Goal: Book appointment/travel/reservation

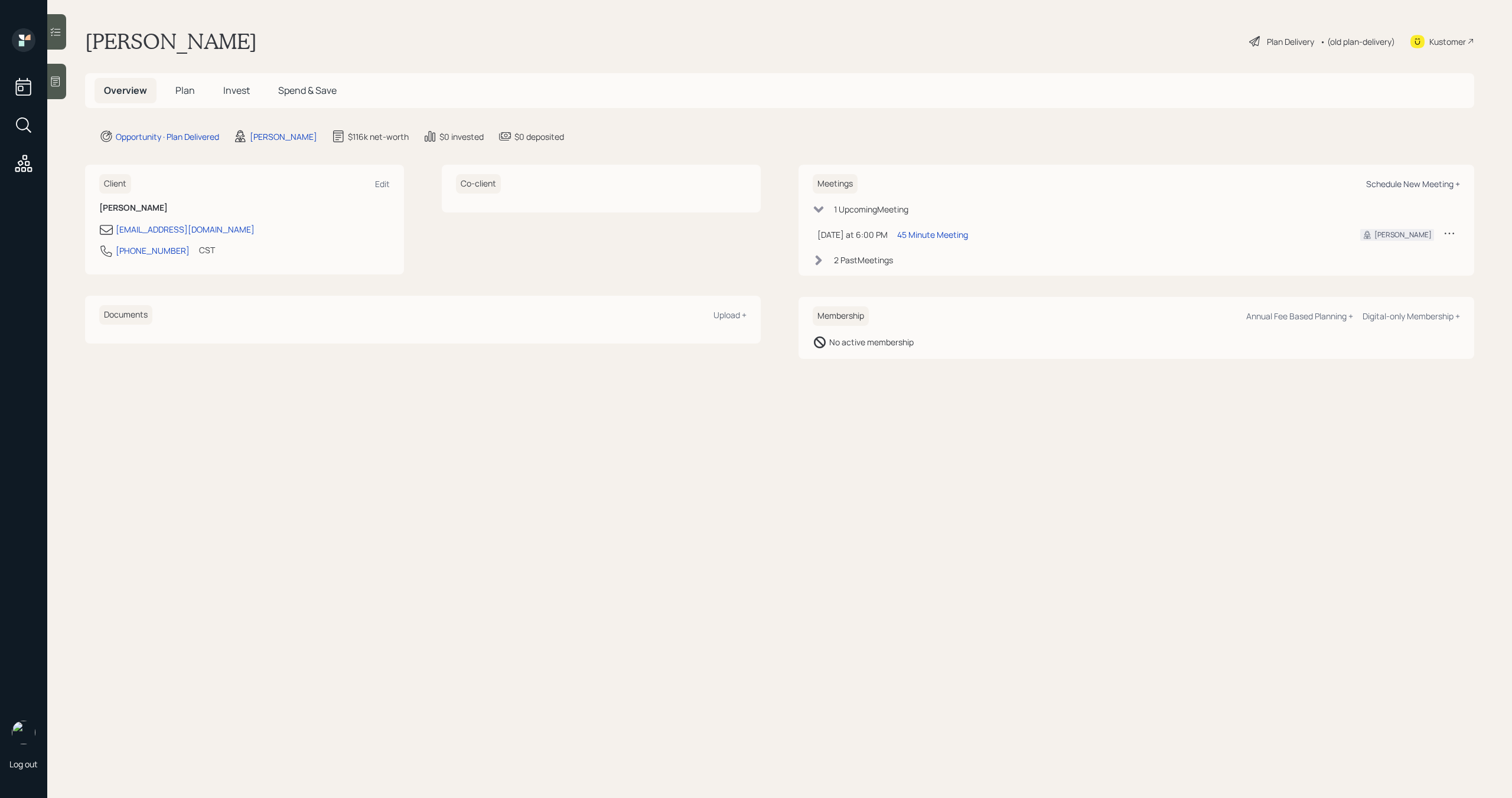
click at [1410, 181] on div "Schedule New Meeting +" at bounding box center [1413, 184] width 94 height 11
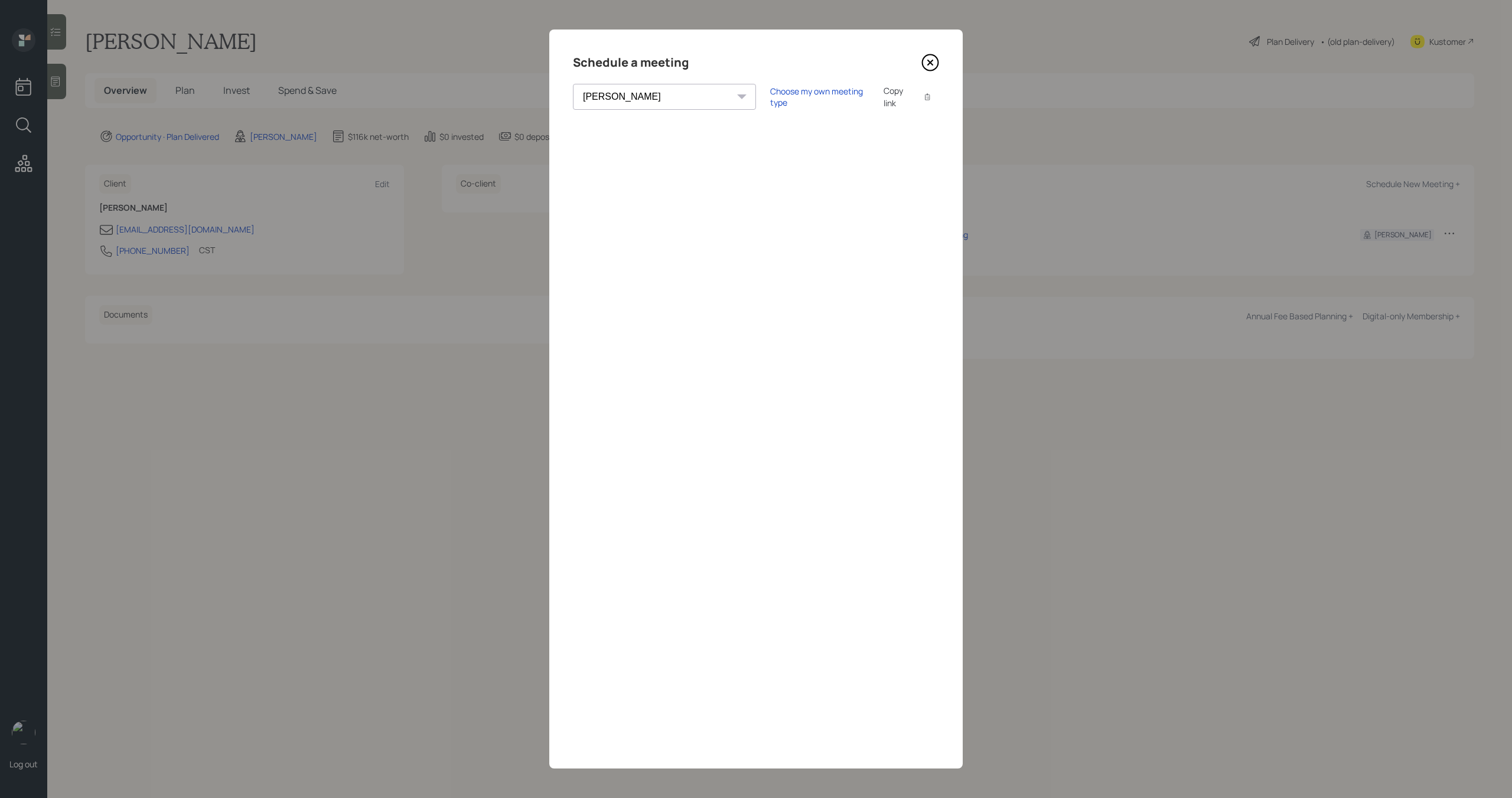
click at [606, 101] on select "[PERSON_NAME] [PERSON_NAME] [PERSON_NAME] [PERSON_NAME] [PERSON_NAME] [PERSON_N…" at bounding box center [665, 96] width 183 height 26
click at [573, 84] on select "[PERSON_NAME] [PERSON_NAME] [PERSON_NAME] [PERSON_NAME] [PERSON_NAME] [PERSON_N…" at bounding box center [665, 96] width 183 height 26
click at [615, 95] on select "[PERSON_NAME] [PERSON_NAME] [PERSON_NAME] [PERSON_NAME] [PERSON_NAME] [PERSON_N…" at bounding box center [665, 96] width 183 height 26
select select "d946c976-65aa-4529-ac9d-02c4f1114fc0"
click at [573, 84] on select "[PERSON_NAME] [PERSON_NAME] [PERSON_NAME] [PERSON_NAME] [PERSON_NAME] [PERSON_N…" at bounding box center [665, 96] width 183 height 26
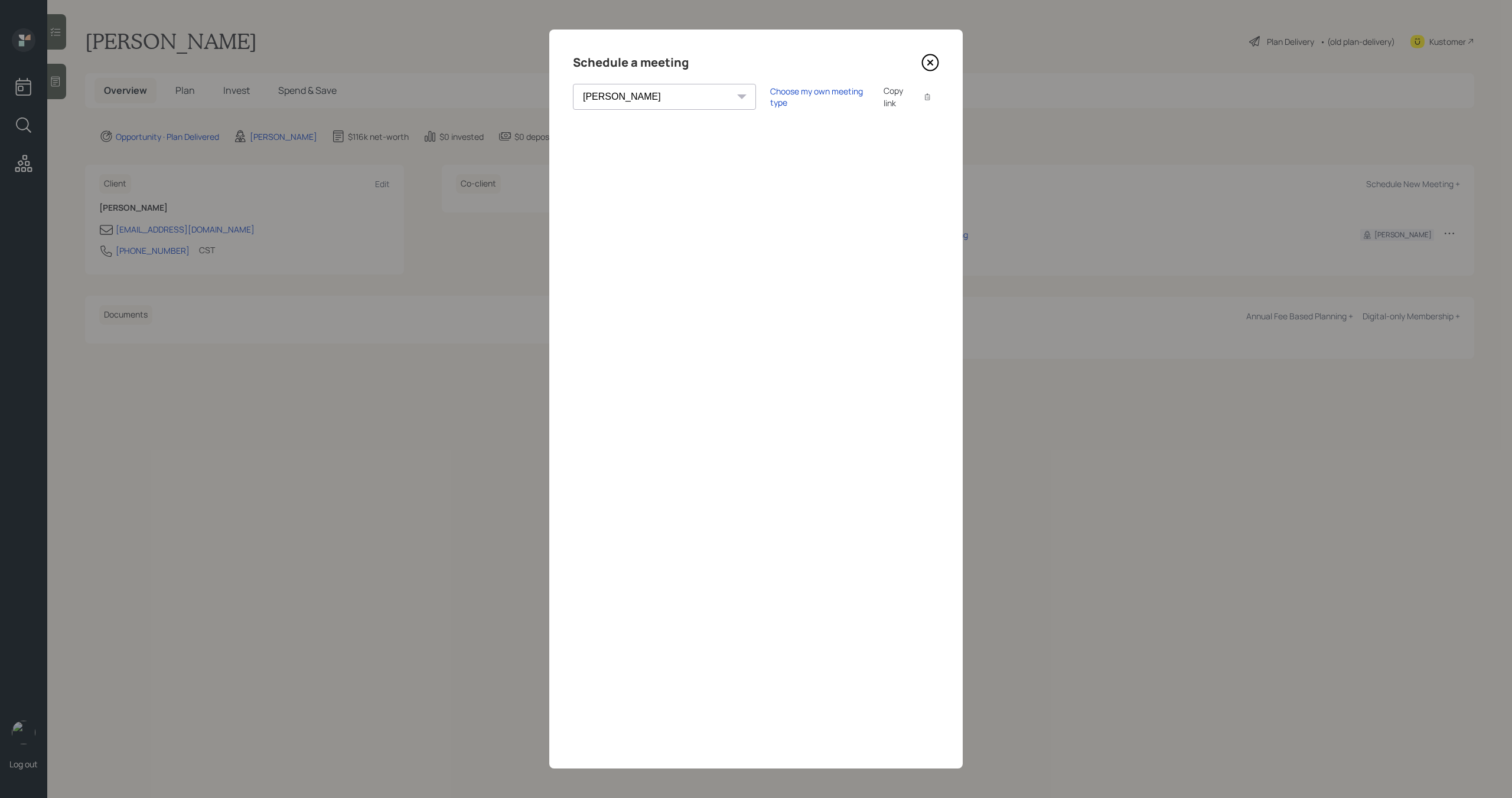
click at [925, 69] on icon at bounding box center [930, 63] width 16 height 16
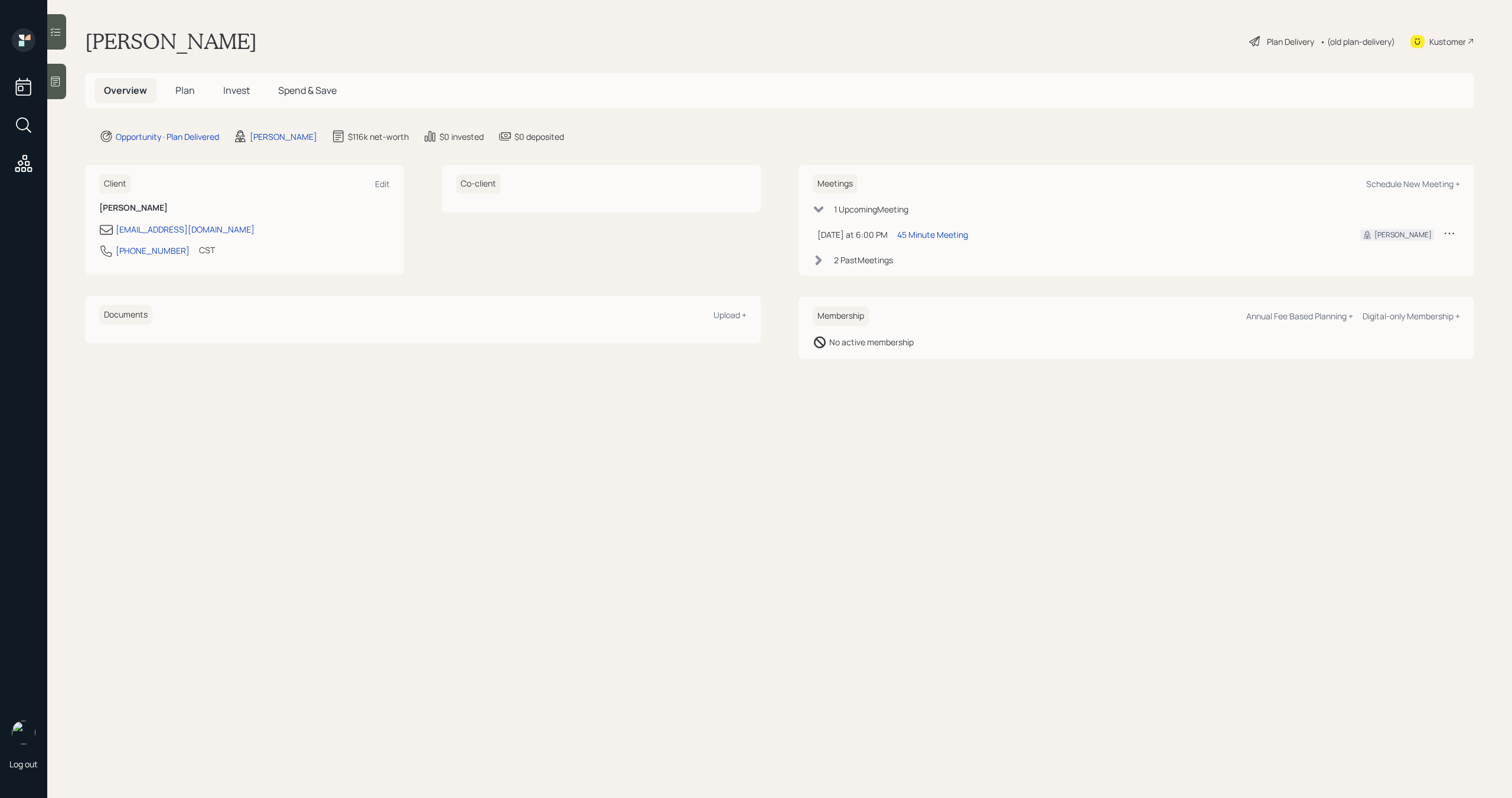
click at [60, 84] on icon at bounding box center [55, 81] width 12 height 12
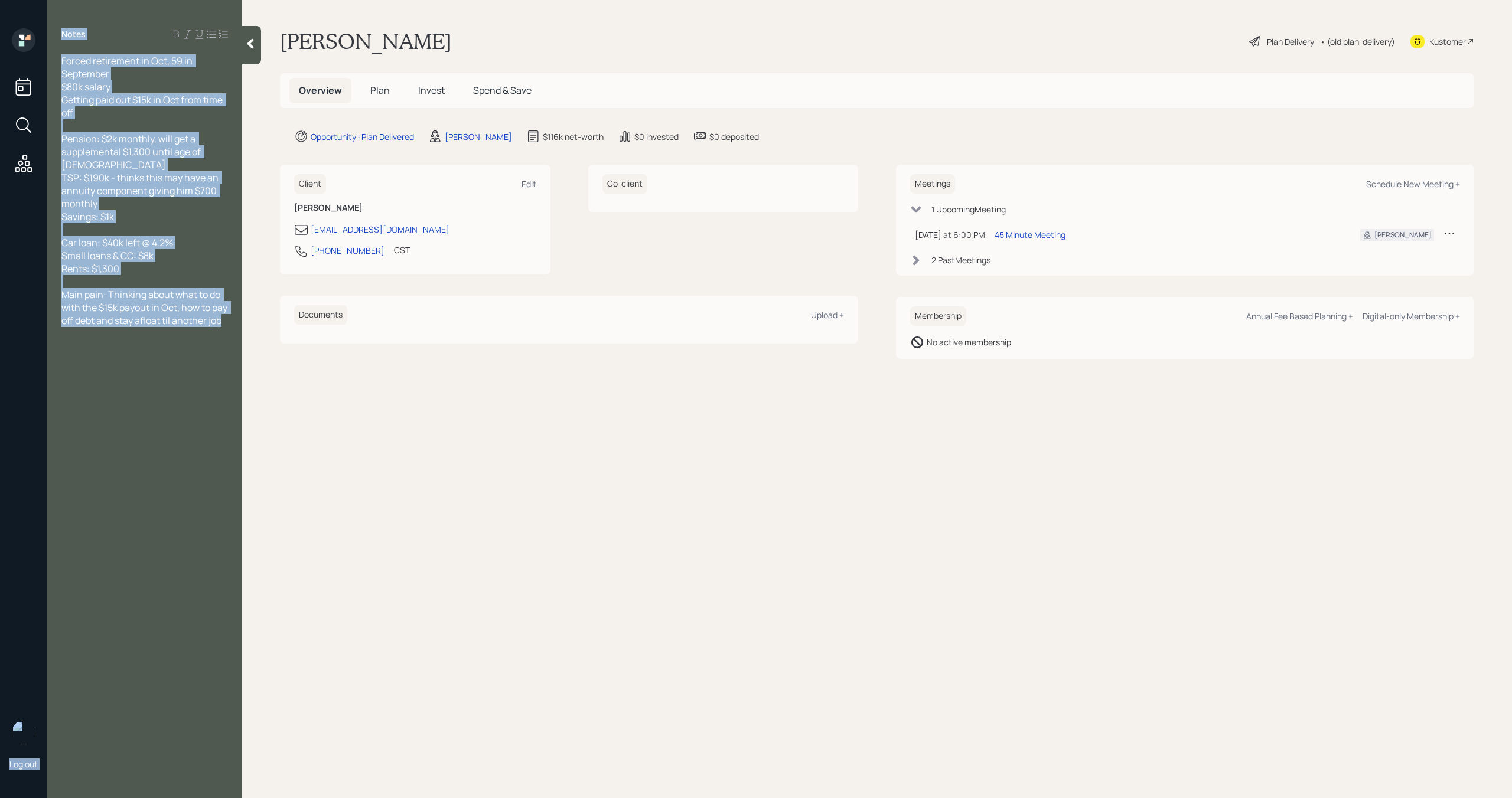
click at [60, 84] on div "Forced retirement in Oct, 59 in September $80k salary Getting paid out $15k in …" at bounding box center [144, 190] width 195 height 273
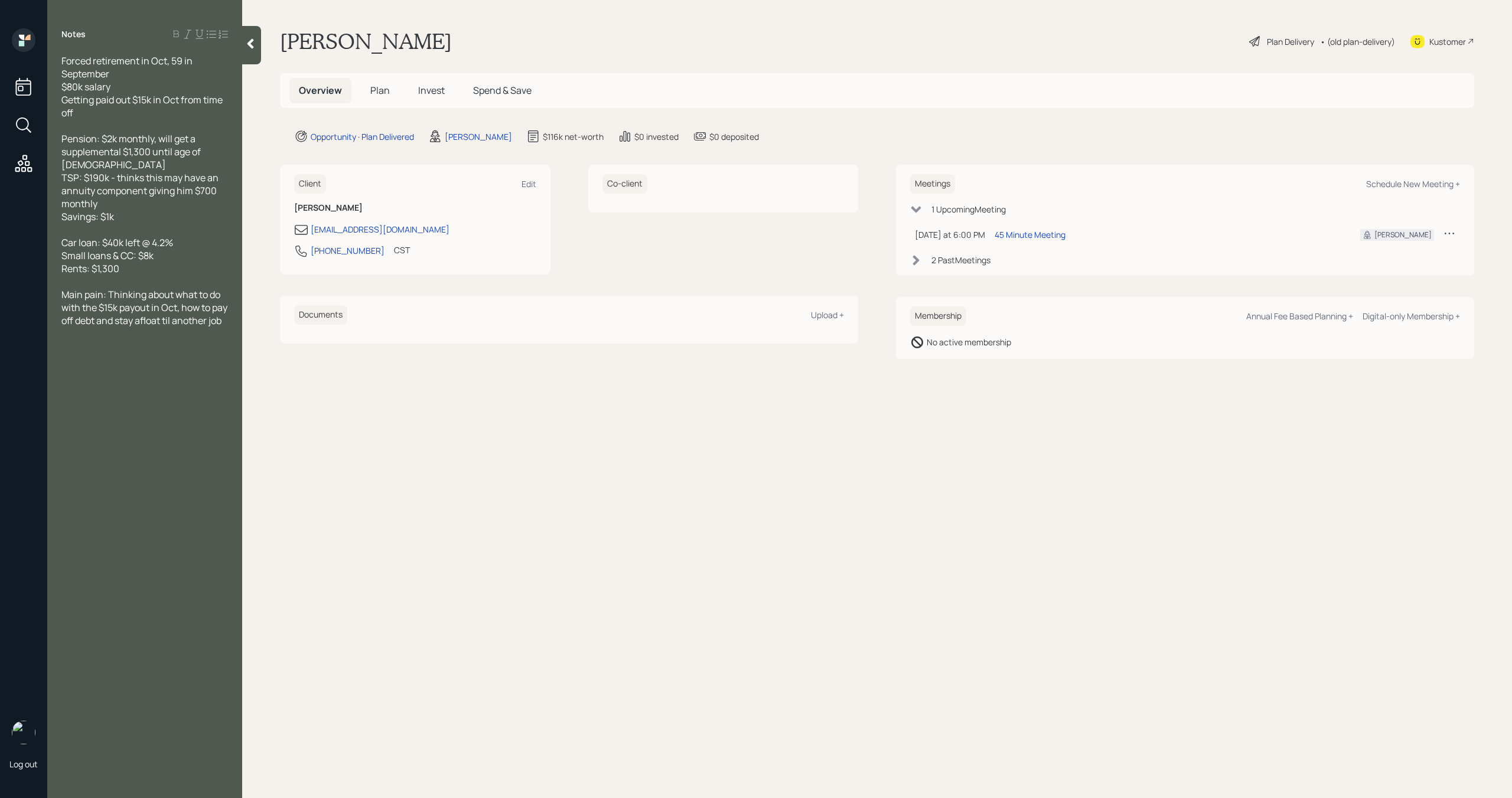
click at [248, 46] on icon at bounding box center [251, 44] width 12 height 12
